Goal: Task Accomplishment & Management: Manage account settings

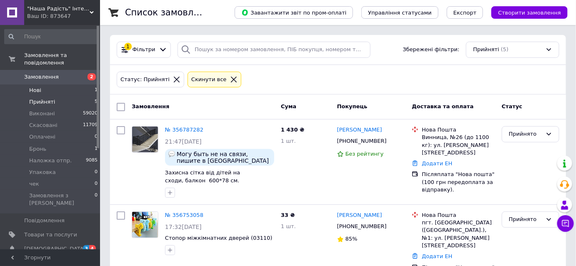
click at [27, 85] on li "Нові 1" at bounding box center [51, 91] width 102 height 12
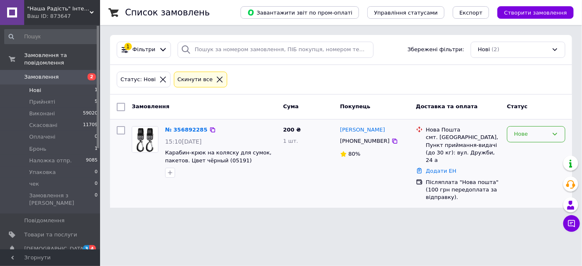
click at [532, 138] on div "Нове" at bounding box center [536, 134] width 58 height 16
click at [527, 152] on li "Прийнято" at bounding box center [535, 151] width 57 height 15
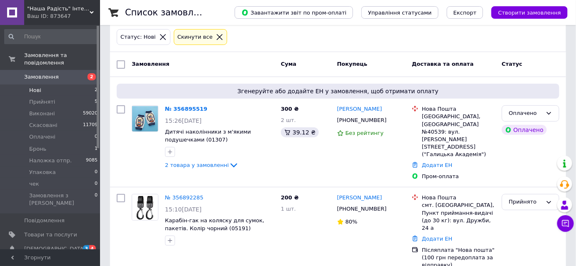
scroll to position [43, 0]
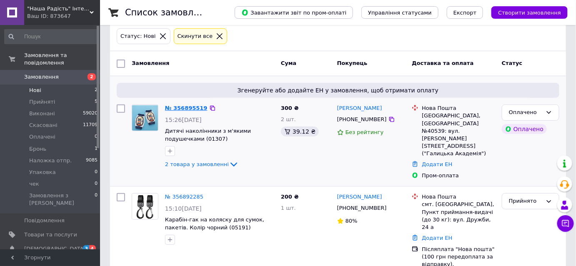
click at [187, 110] on link "№ 356895519" at bounding box center [186, 108] width 42 height 6
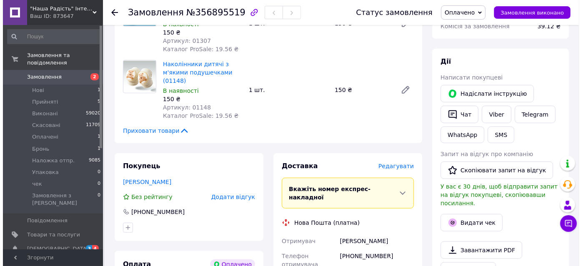
scroll to position [189, 0]
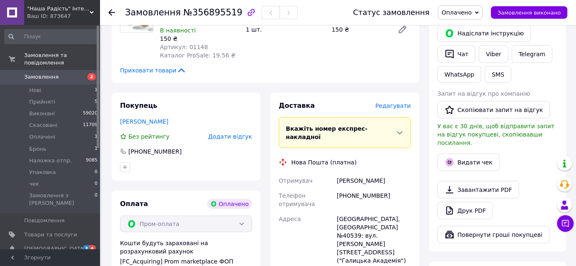
click at [397, 107] on span "Редагувати" at bounding box center [392, 105] width 35 height 7
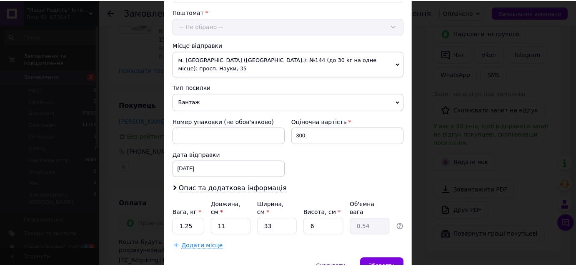
scroll to position [284, 0]
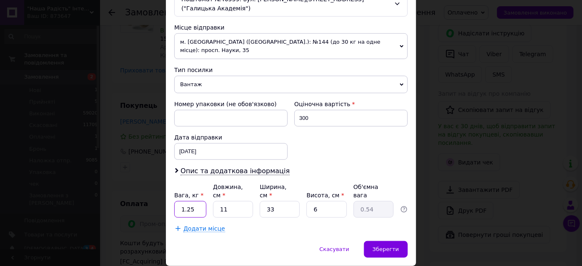
click at [199, 201] on input "1.25" at bounding box center [190, 209] width 32 height 17
type input "1"
type input "3"
type input "0.1"
click at [279, 201] on input "3" at bounding box center [280, 209] width 40 height 17
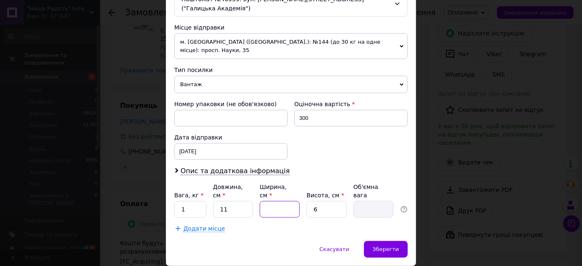
type input "1"
type input "0.1"
type input "15"
type input "0.25"
type input "15"
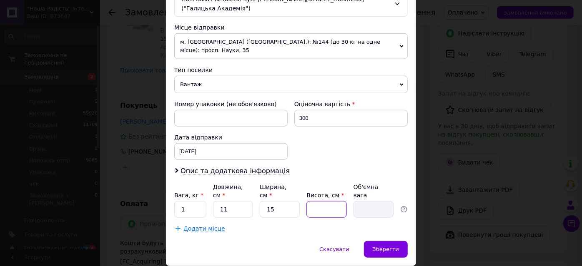
click at [316, 201] on input "Висота, см *" at bounding box center [326, 209] width 40 height 17
type input "1"
type input "0.1"
type input "10"
type input "0.41"
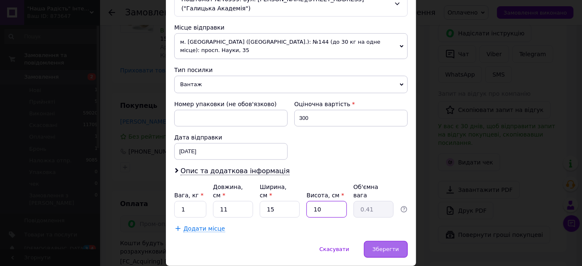
type input "10"
click at [384, 241] on div "Зберегти" at bounding box center [386, 249] width 44 height 17
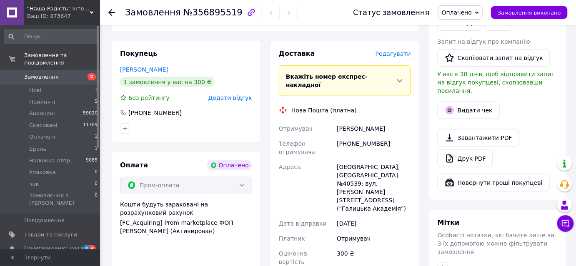
scroll to position [303, 0]
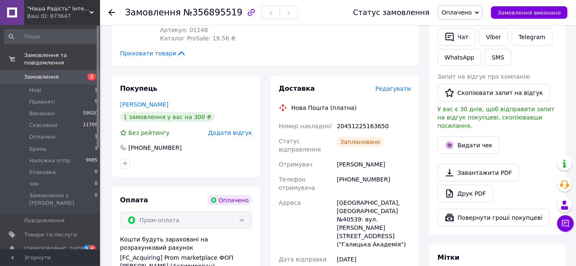
scroll to position [189, 0]
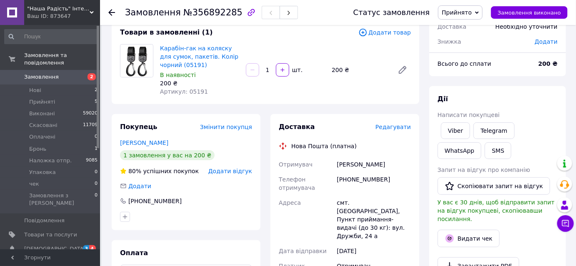
scroll to position [75, 0]
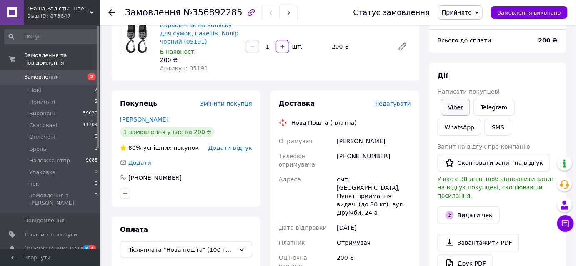
click at [452, 106] on link "Viber" at bounding box center [455, 107] width 29 height 17
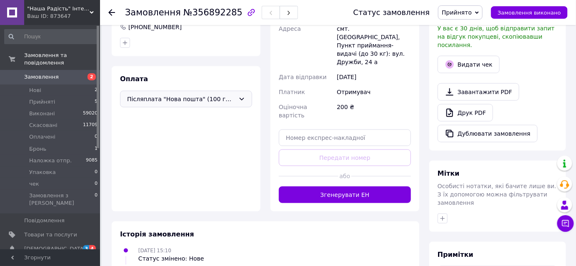
scroll to position [227, 0]
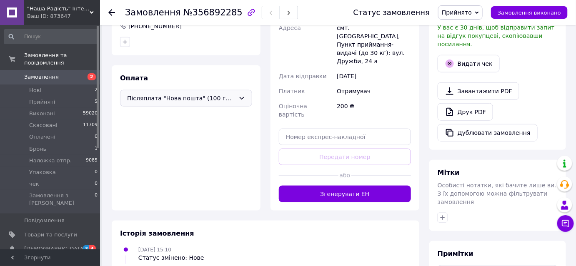
click at [236, 100] on div "Післяплата "Нова пошта" (100 грн передоплата за відправку)." at bounding box center [186, 98] width 132 height 17
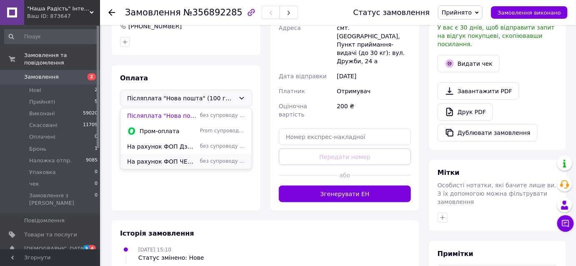
click at [187, 161] on span "На рахунок ФОП ЧЕКАЮ ДЗВІНОК хочу обговорити деталі замовлення" at bounding box center [162, 161] width 70 height 8
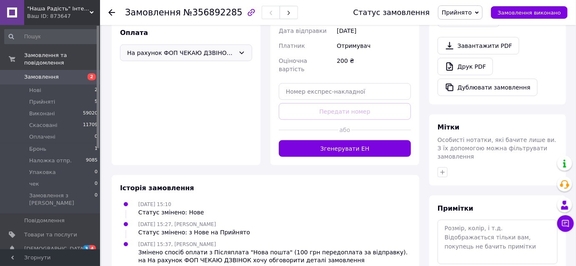
scroll to position [304, 0]
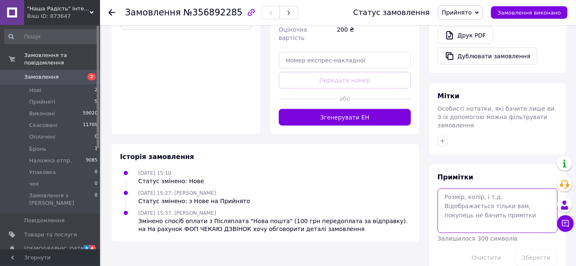
click at [456, 195] on textarea at bounding box center [497, 211] width 120 height 44
type textarea "реки вайбер"
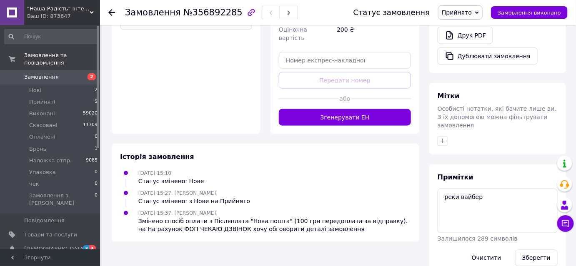
click at [537, 247] on div "Зберегти" at bounding box center [536, 258] width 49 height 23
click at [535, 250] on button "Зберегти" at bounding box center [536, 258] width 42 height 17
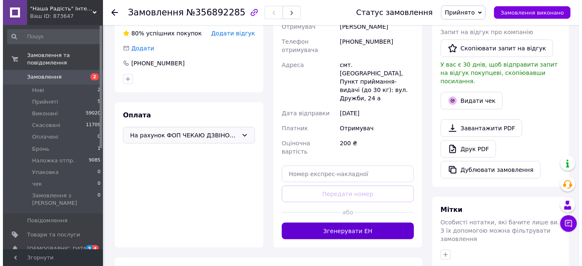
scroll to position [1, 0]
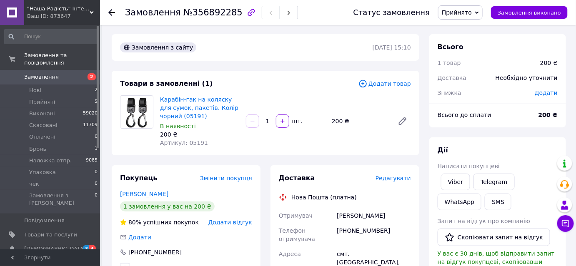
click at [393, 180] on span "Редагувати" at bounding box center [392, 178] width 35 height 7
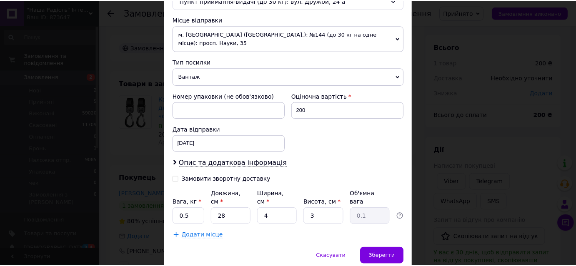
scroll to position [299, 0]
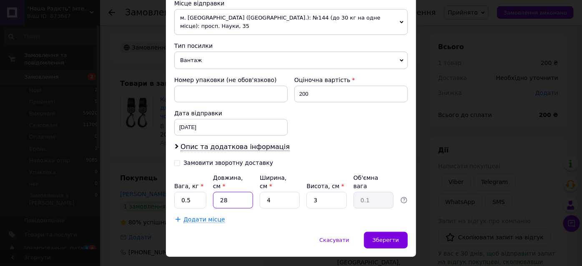
click at [237, 192] on input "28" at bounding box center [233, 200] width 40 height 17
type input "2"
type input "1"
type input "0.1"
type input "15"
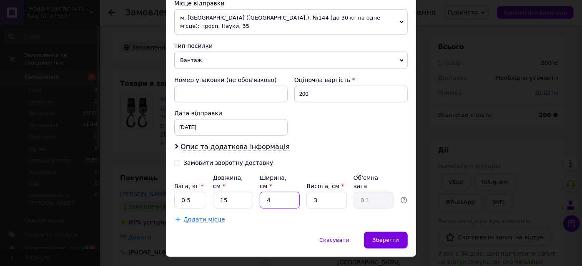
click at [287, 192] on input "4" at bounding box center [280, 200] width 40 height 17
type input "1"
type input "0.1"
type input "15"
type input "0.17"
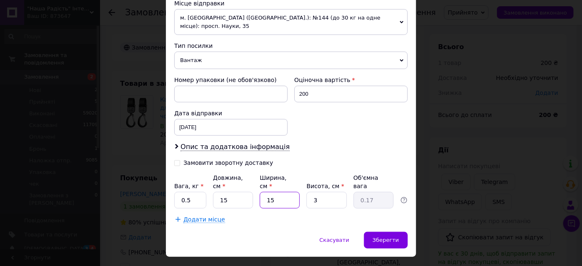
type input "15"
click at [326, 192] on input "3" at bounding box center [326, 200] width 40 height 17
type input "1"
type input "0.1"
type input "10"
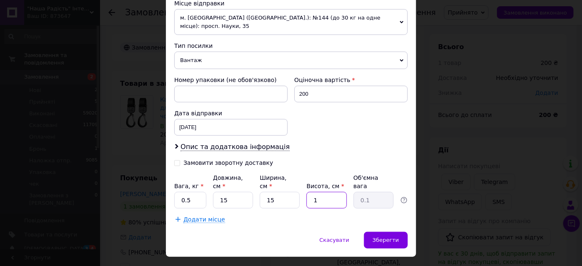
type input "0.56"
type input "10"
click at [385, 232] on div "Зберегти" at bounding box center [386, 240] width 44 height 17
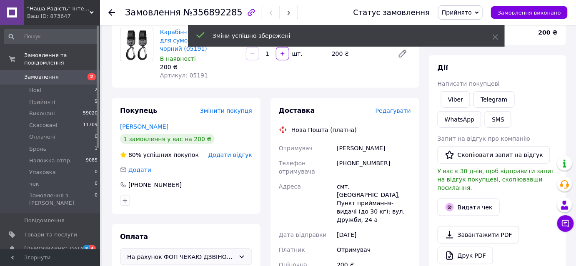
scroll to position [152, 0]
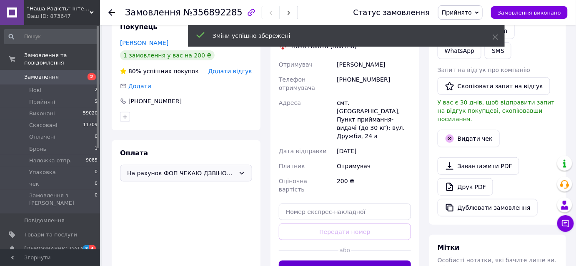
click at [354, 261] on button "Згенерувати ЕН" at bounding box center [345, 269] width 132 height 17
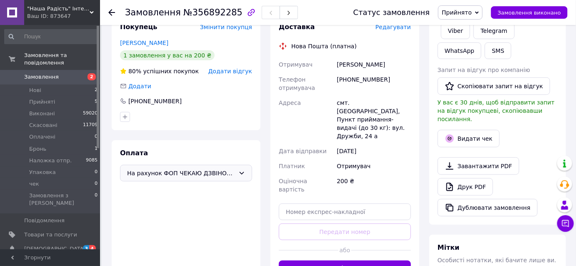
scroll to position [39, 0]
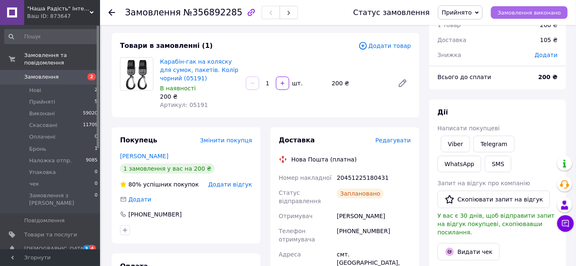
click at [544, 17] on button "Замовлення виконано" at bounding box center [529, 12] width 77 height 12
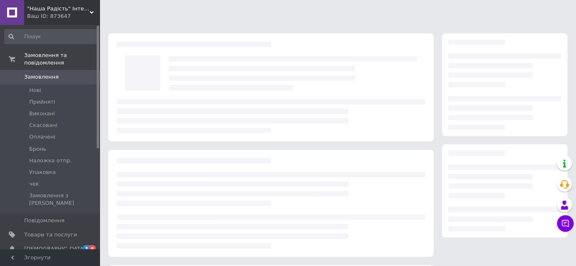
scroll to position [189, 0]
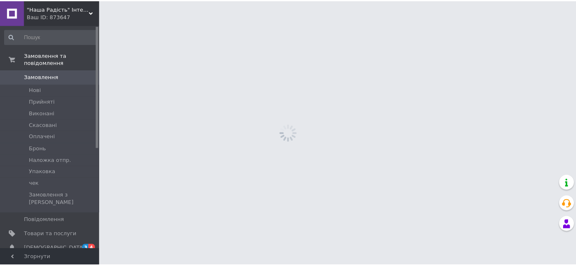
scroll to position [114, 0]
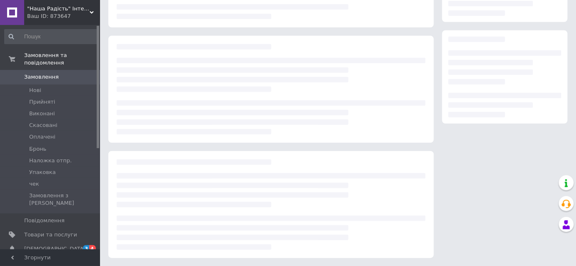
scroll to position [114, 0]
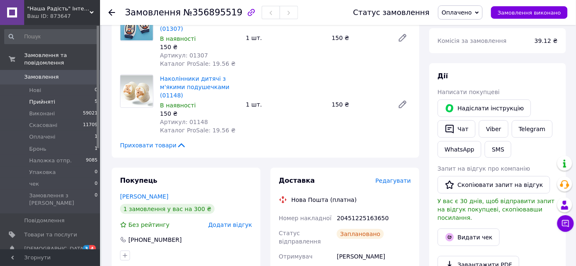
click at [43, 98] on span "Прийняті" at bounding box center [42, 101] width 26 height 7
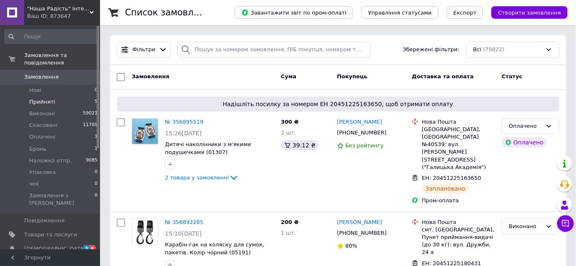
click at [43, 98] on span "Прийняті" at bounding box center [42, 101] width 26 height 7
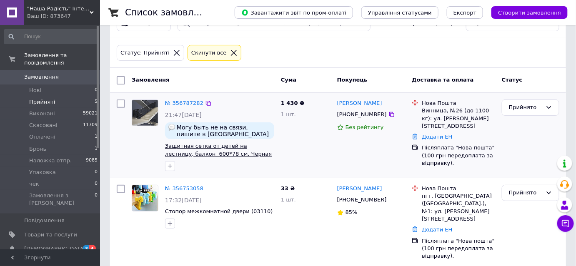
scroll to position [37, 0]
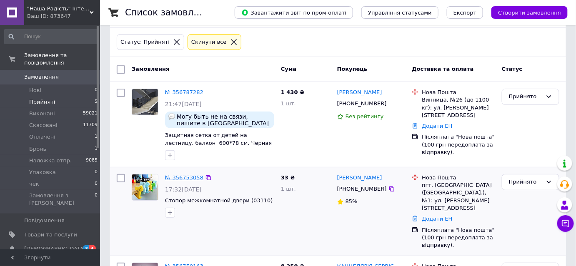
click at [177, 177] on link "№ 356753058" at bounding box center [184, 178] width 38 height 6
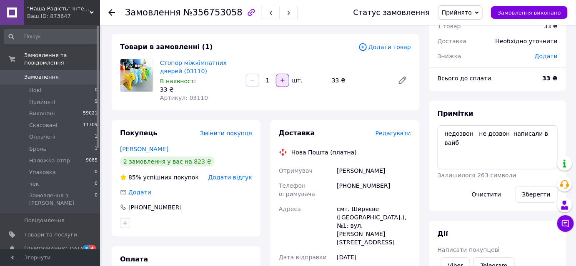
click at [278, 82] on button "button" at bounding box center [282, 80] width 13 height 13
type input "2"
click at [41, 98] on span "Прийняті" at bounding box center [42, 101] width 26 height 7
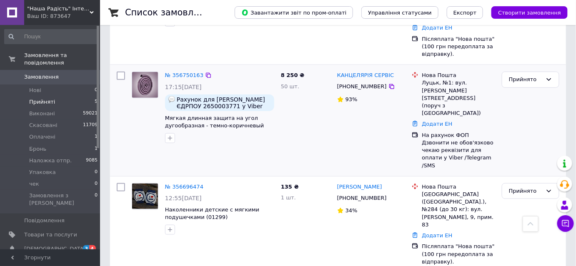
scroll to position [265, 0]
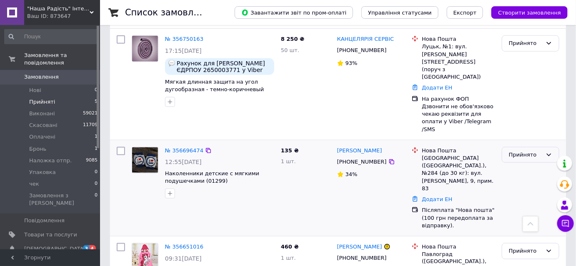
click at [519, 151] on div "Прийнято" at bounding box center [525, 155] width 33 height 9
click at [520, 180] on li "Скасовано" at bounding box center [530, 187] width 57 height 15
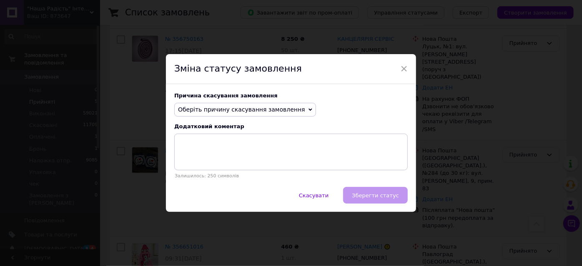
click at [288, 108] on span "Оберіть причину скасування замовлення" at bounding box center [245, 110] width 142 height 14
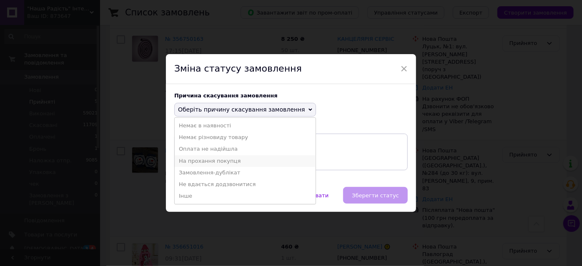
click at [224, 162] on li "На прохання покупця" at bounding box center [245, 161] width 141 height 12
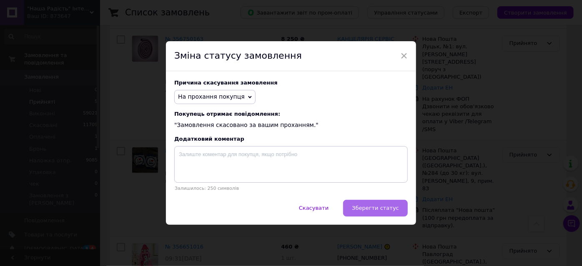
click at [367, 203] on button "Зберегти статус" at bounding box center [375, 208] width 65 height 17
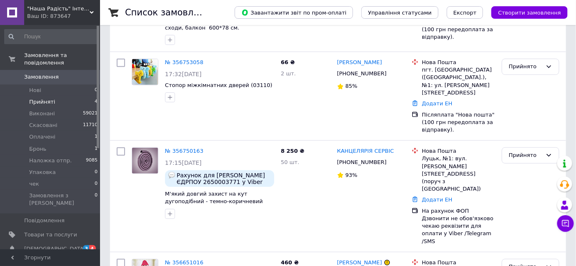
scroll to position [206, 0]
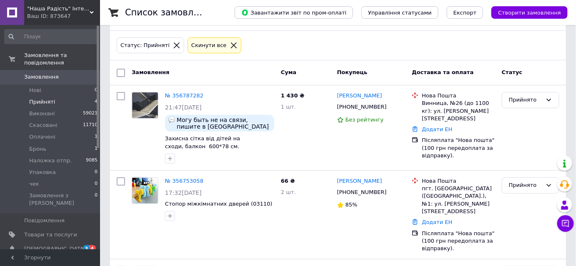
scroll to position [75, 0]
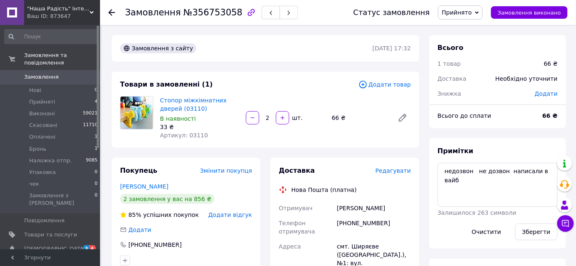
click at [398, 169] on span "Редагувати" at bounding box center [392, 170] width 35 height 7
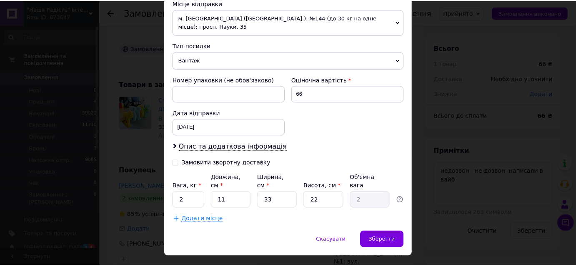
scroll to position [299, 0]
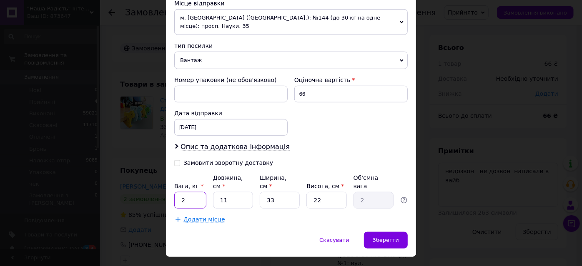
click at [188, 192] on input "2" at bounding box center [190, 200] width 32 height 17
type input "0.5"
click at [275, 192] on input "33" at bounding box center [280, 200] width 40 height 17
type input "3"
type input "0.18"
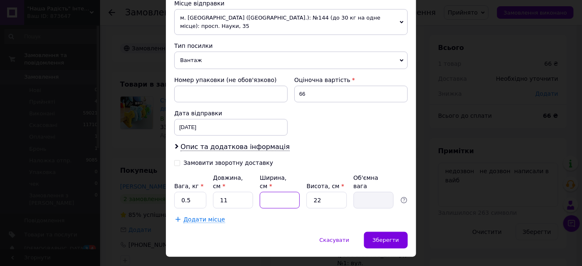
type input "1"
type input "0.1"
type input "15"
type input "0.91"
type input "15"
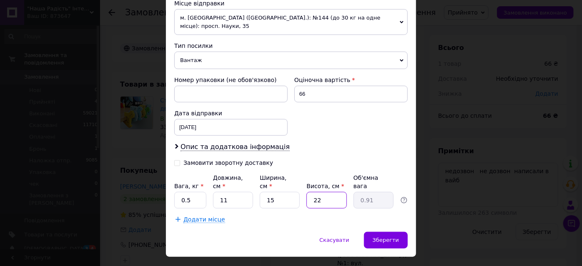
click at [330, 192] on input "22" at bounding box center [326, 200] width 40 height 17
type input "2"
type input "0.1"
type input "1"
type input "0.1"
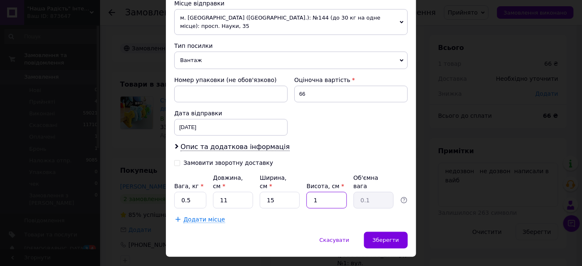
type input "10"
type input "0.41"
type input "10"
click at [385, 237] on span "Зберегти" at bounding box center [385, 240] width 26 height 6
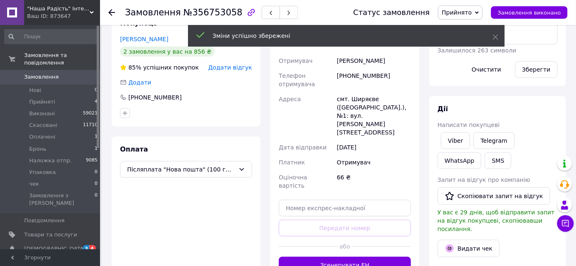
scroll to position [151, 0]
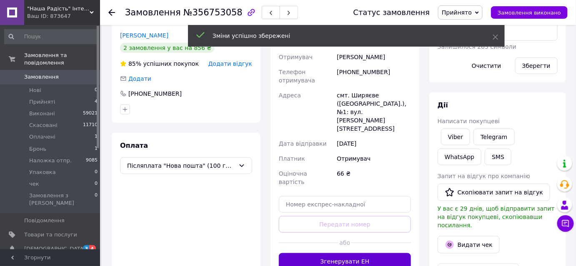
click at [339, 253] on button "Згенерувати ЕН" at bounding box center [345, 261] width 132 height 17
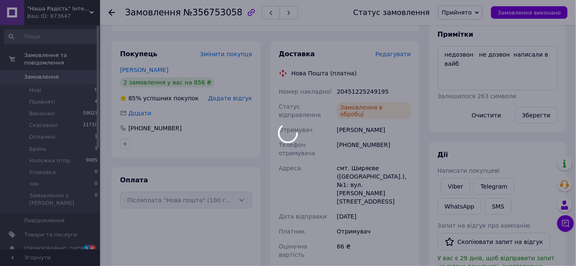
scroll to position [75, 0]
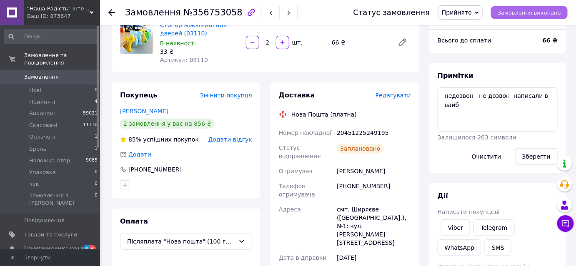
click at [532, 10] on span "Замовлення виконано" at bounding box center [528, 13] width 63 height 6
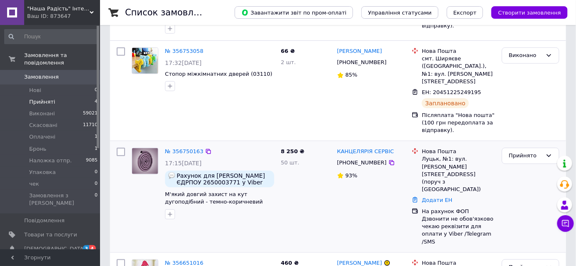
scroll to position [210, 0]
